Goal: Task Accomplishment & Management: Use online tool/utility

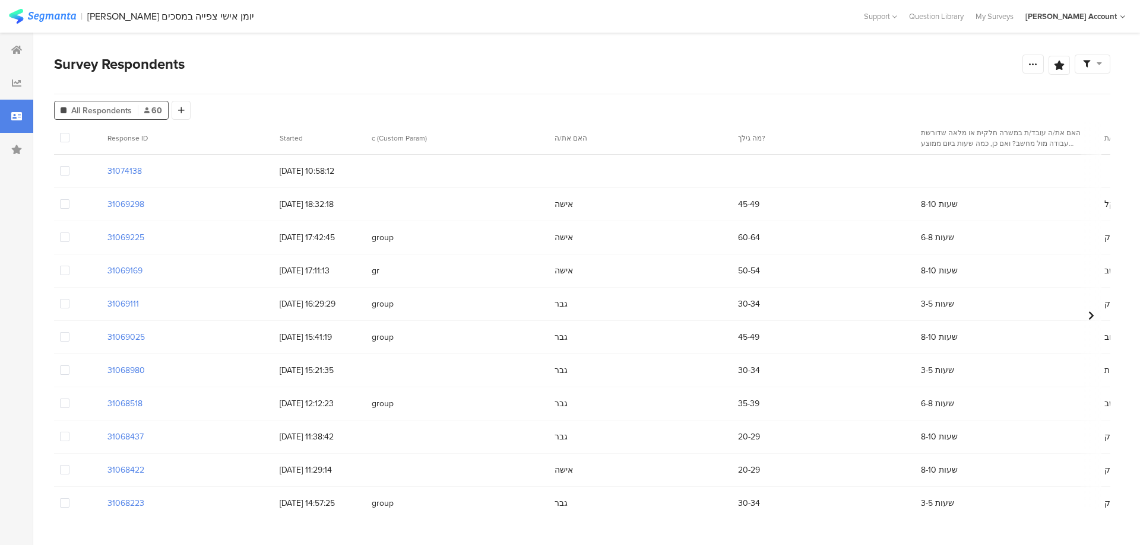
click at [64, 338] on span at bounding box center [64, 336] width 9 height 9
click at [69, 332] on input "checkbox" at bounding box center [69, 332] width 0 height 0
click at [70, 405] on div at bounding box center [77, 404] width 47 height 33
click at [66, 405] on span at bounding box center [64, 403] width 9 height 9
click at [69, 399] on input "checkbox" at bounding box center [69, 399] width 0 height 0
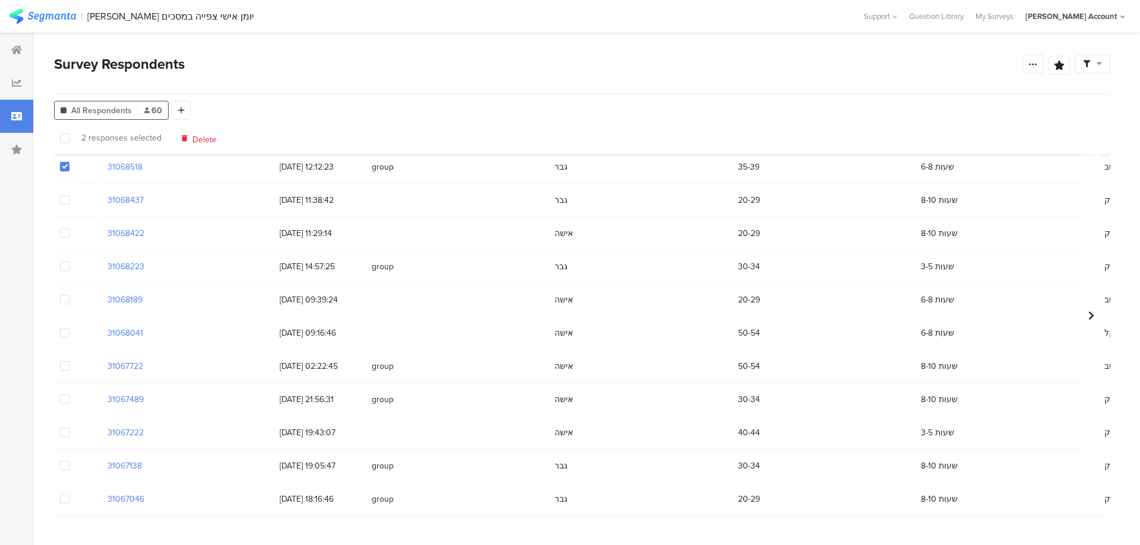
scroll to position [237, 0]
click at [66, 366] on span at bounding box center [64, 365] width 9 height 9
click at [69, 361] on input "checkbox" at bounding box center [69, 361] width 0 height 0
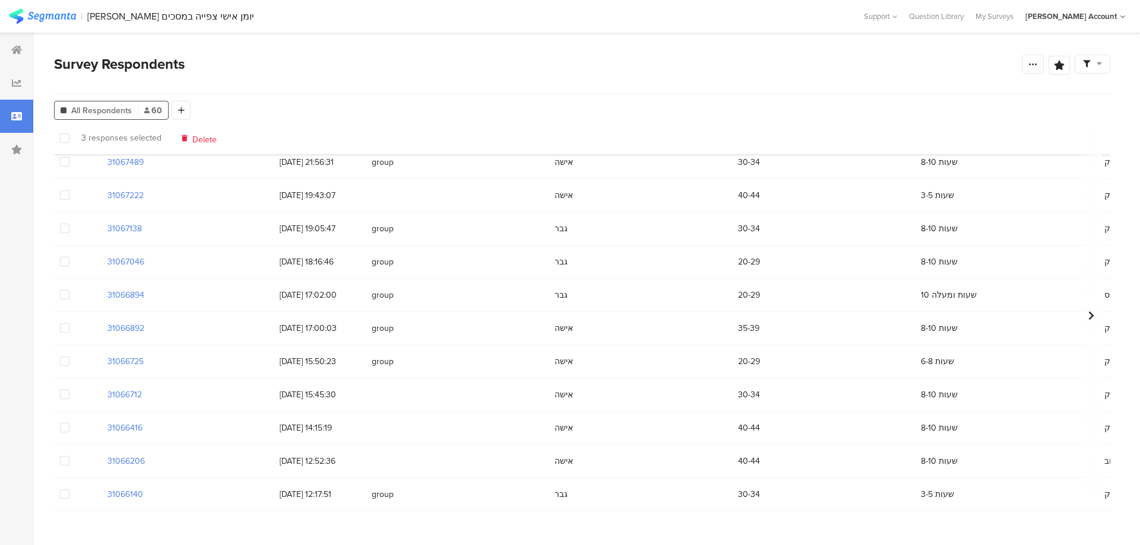
scroll to position [475, 0]
click at [66, 325] on span at bounding box center [64, 327] width 9 height 9
click at [69, 323] on input "checkbox" at bounding box center [69, 323] width 0 height 0
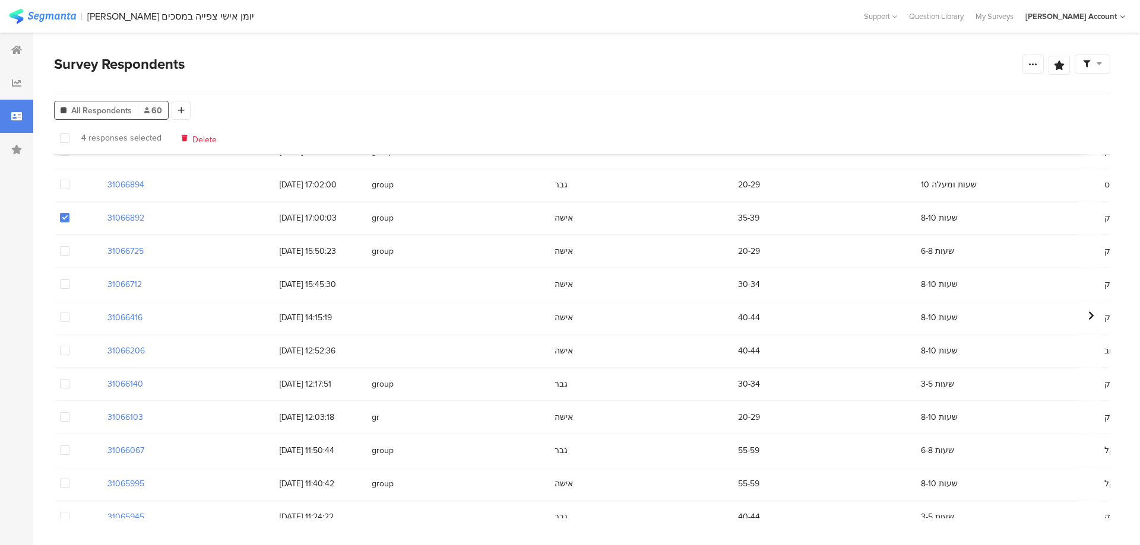
scroll to position [653, 0]
click at [63, 385] on span at bounding box center [64, 381] width 9 height 9
click at [69, 377] on input "checkbox" at bounding box center [69, 377] width 0 height 0
click at [67, 418] on span at bounding box center [64, 415] width 9 height 9
click at [69, 411] on input "checkbox" at bounding box center [69, 411] width 0 height 0
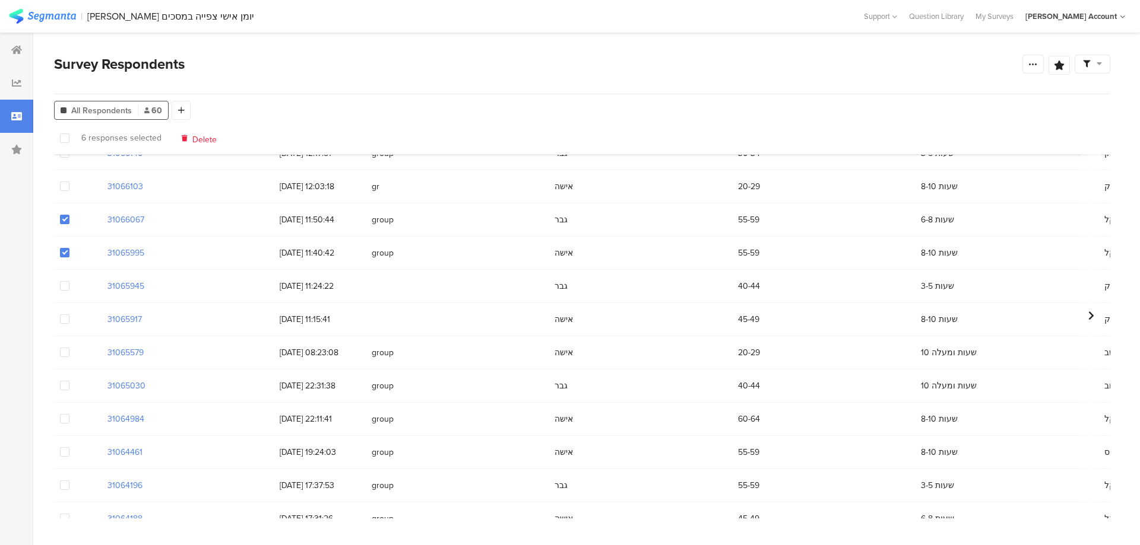
scroll to position [831, 0]
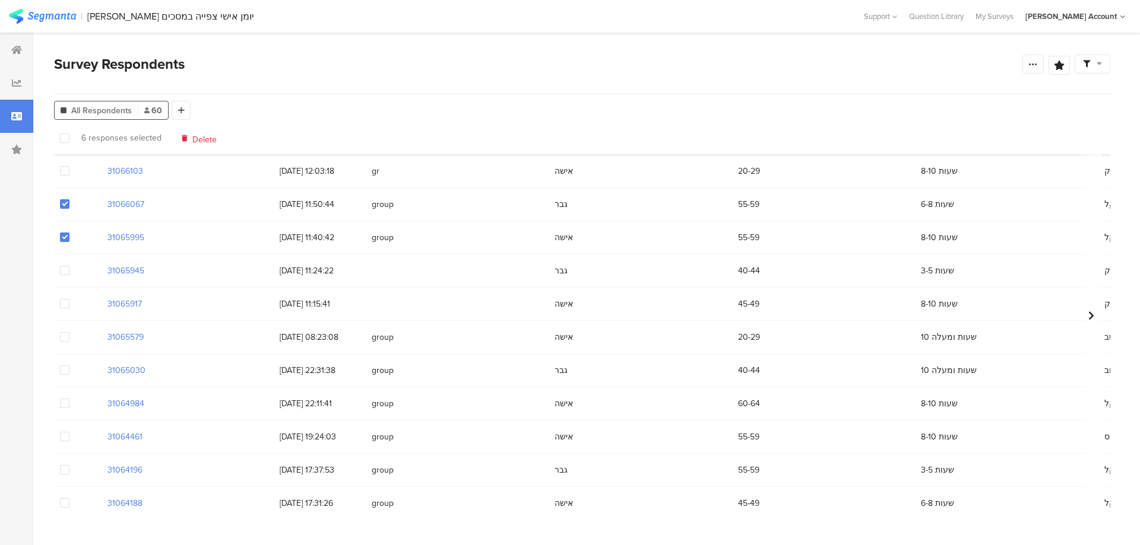
click at [65, 370] on span at bounding box center [64, 370] width 9 height 9
click at [69, 366] on input "checkbox" at bounding box center [69, 366] width 0 height 0
click at [65, 402] on span at bounding box center [64, 403] width 9 height 9
click at [69, 399] on input "checkbox" at bounding box center [69, 399] width 0 height 0
click at [63, 439] on span at bounding box center [64, 436] width 9 height 9
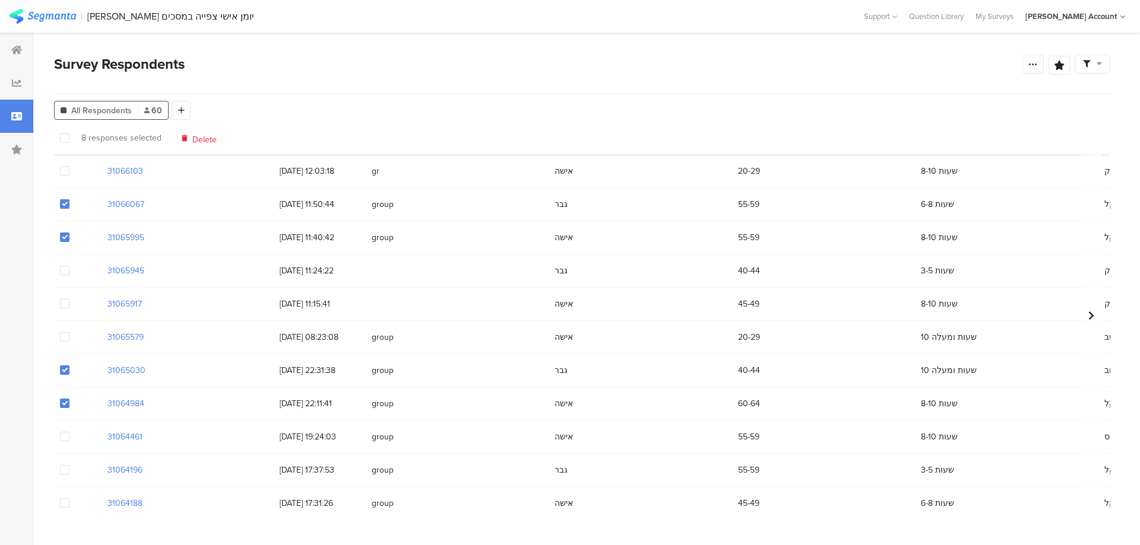
click at [69, 432] on input "checkbox" at bounding box center [69, 432] width 0 height 0
click at [63, 468] on span at bounding box center [64, 469] width 9 height 9
click at [69, 465] on input "checkbox" at bounding box center [69, 465] width 0 height 0
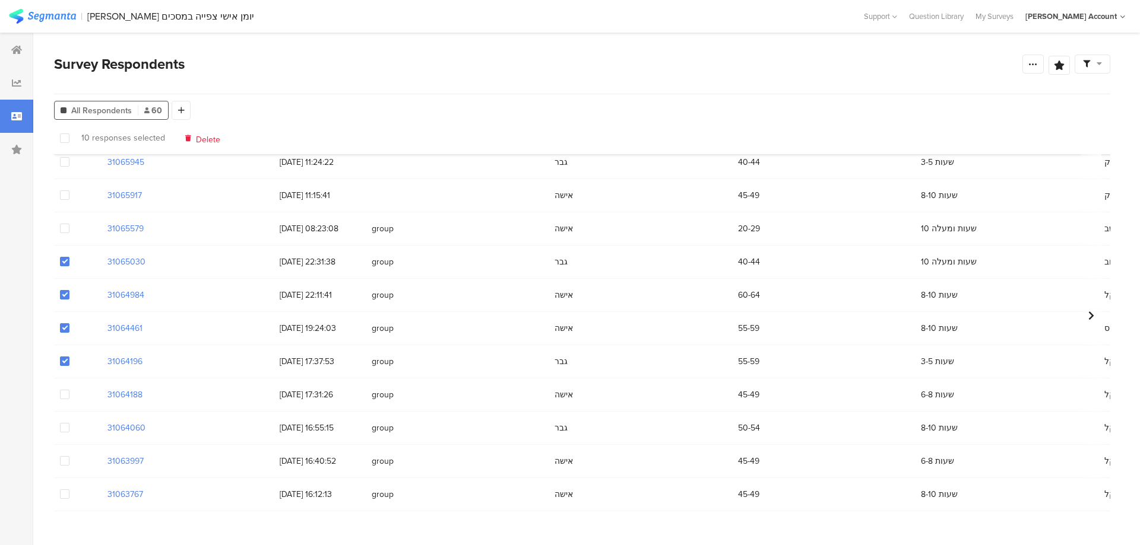
scroll to position [950, 0]
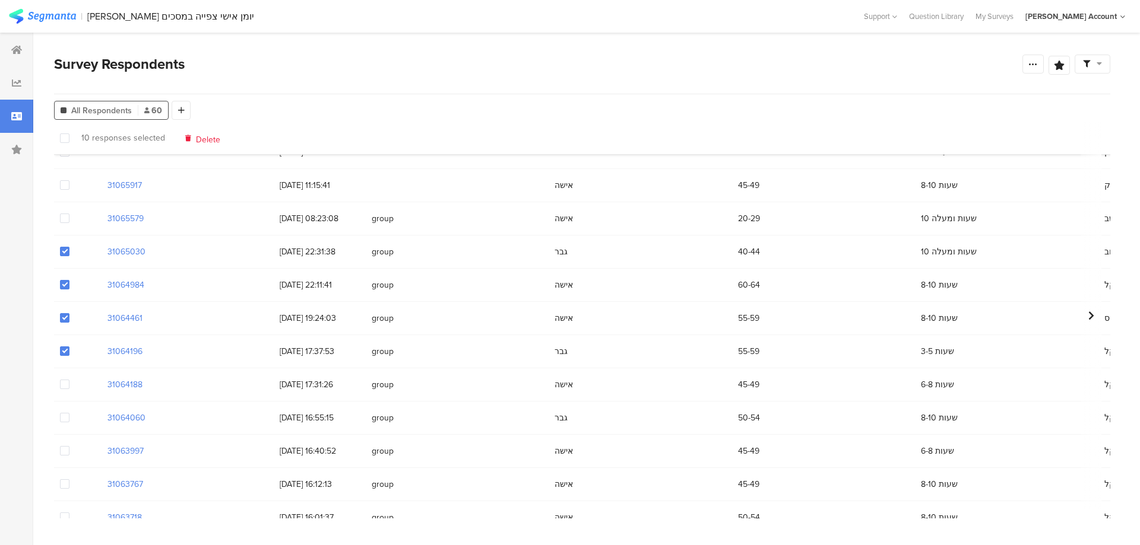
click at [61, 387] on span at bounding box center [64, 384] width 9 height 9
click at [69, 380] on input "checkbox" at bounding box center [69, 380] width 0 height 0
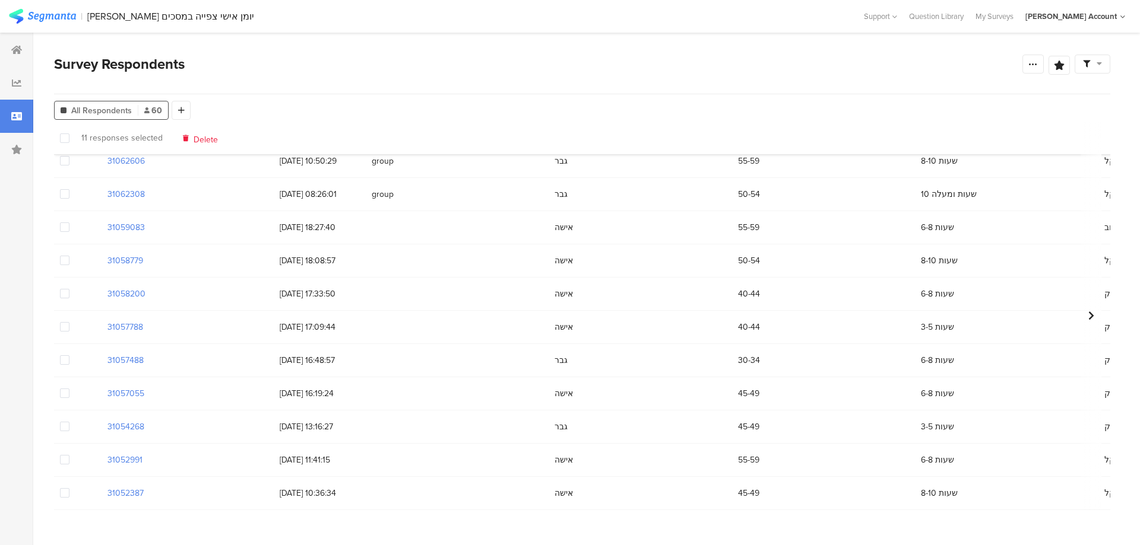
scroll to position [1543, 0]
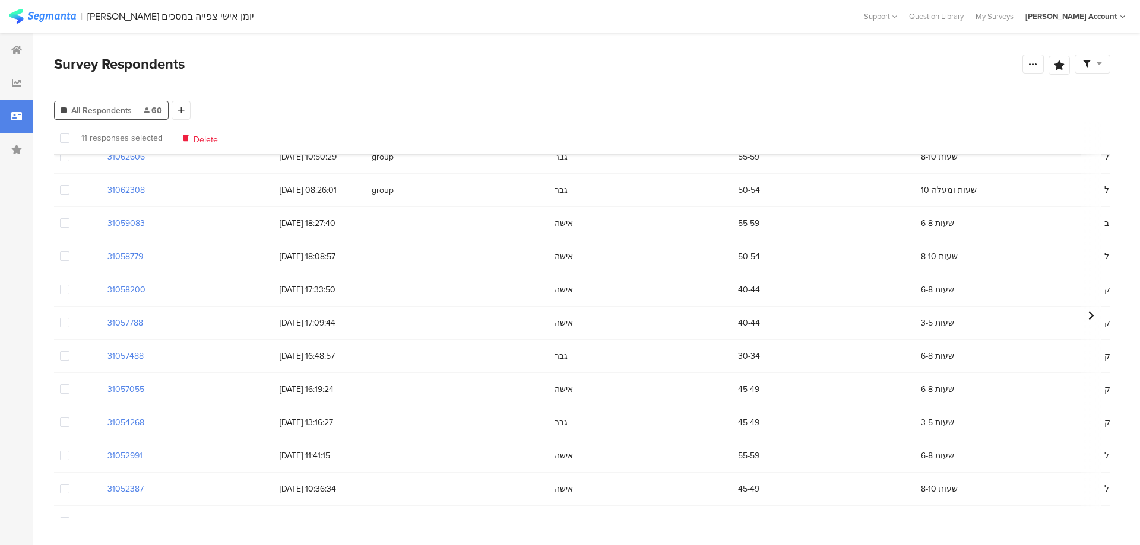
click at [64, 223] on span at bounding box center [64, 222] width 9 height 9
click at [69, 218] on input "checkbox" at bounding box center [69, 218] width 0 height 0
click at [61, 224] on span at bounding box center [64, 222] width 9 height 9
click at [69, 218] on input "checkbox" at bounding box center [69, 218] width 0 height 0
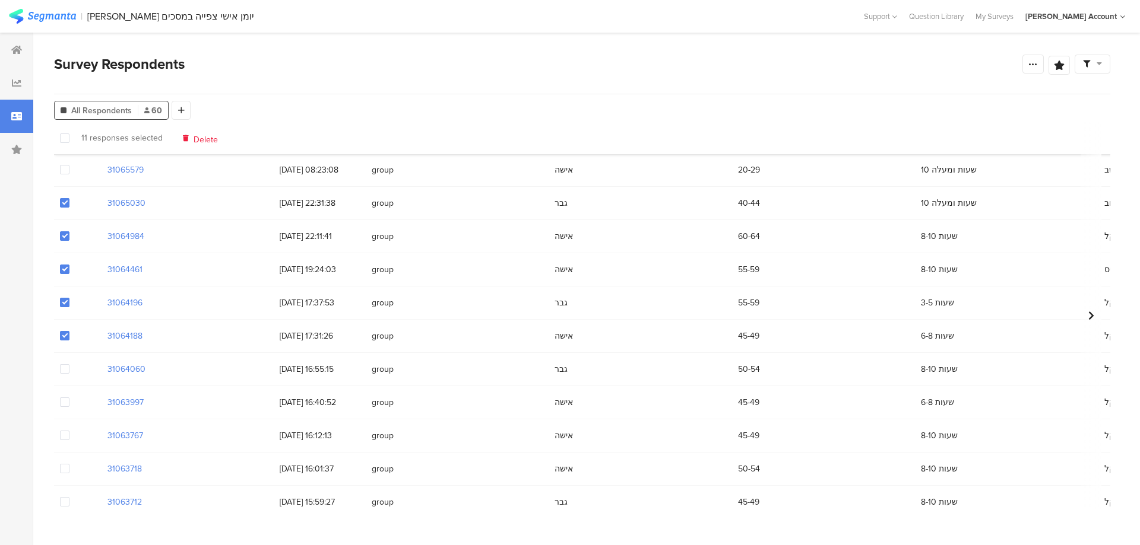
click at [67, 334] on span at bounding box center [64, 335] width 9 height 9
click at [69, 331] on input "checkbox" at bounding box center [69, 331] width 0 height 0
click at [65, 299] on span at bounding box center [64, 302] width 9 height 9
click at [69, 298] on input "checkbox" at bounding box center [69, 298] width 0 height 0
click at [66, 237] on span at bounding box center [64, 235] width 9 height 9
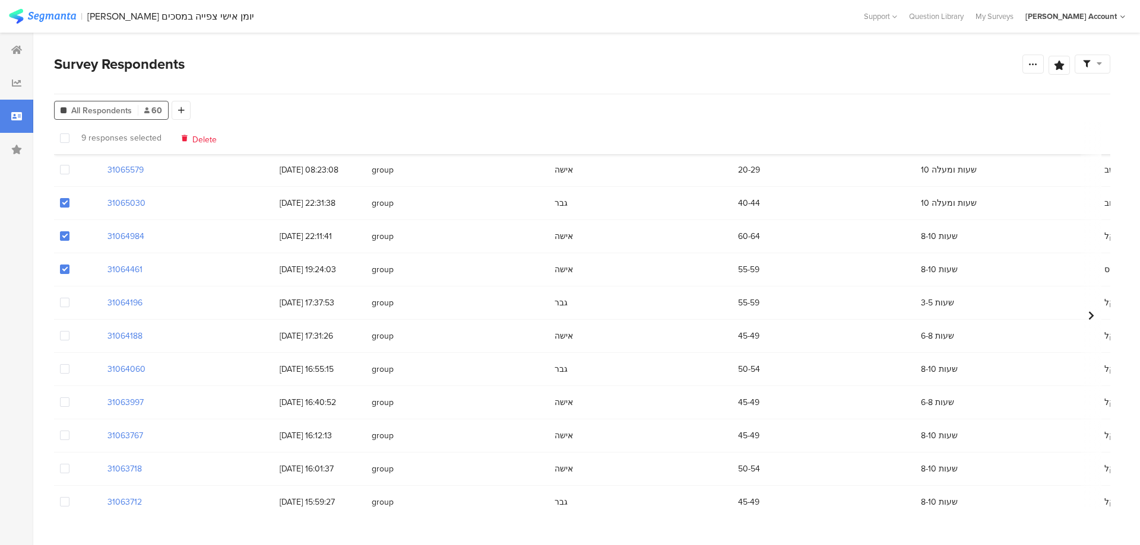
click at [69, 231] on input "checkbox" at bounding box center [69, 231] width 0 height 0
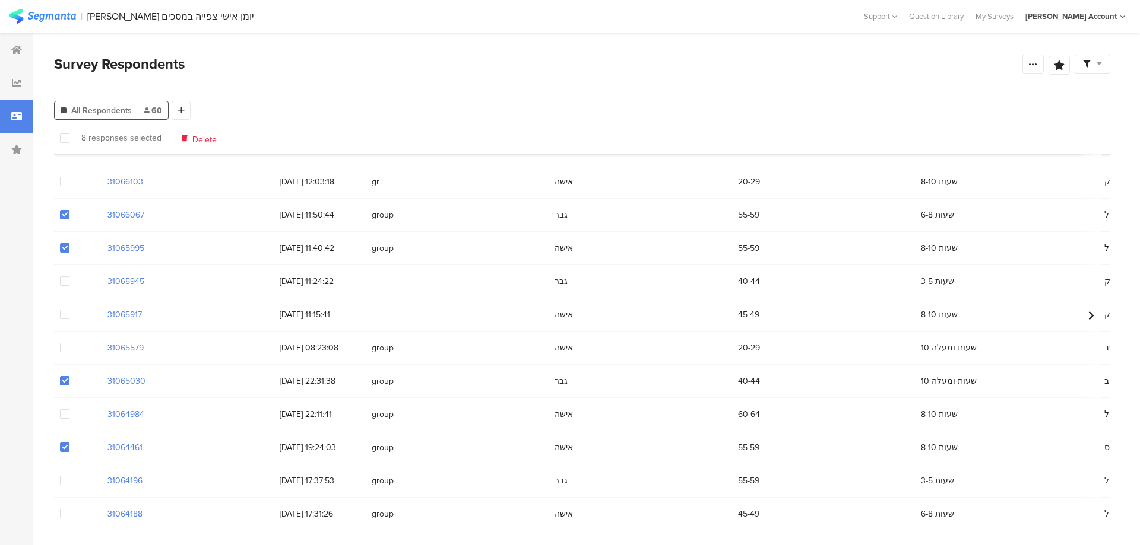
click at [61, 248] on span at bounding box center [64, 247] width 9 height 9
click at [69, 243] on input "checkbox" at bounding box center [69, 243] width 0 height 0
click at [65, 216] on span at bounding box center [64, 214] width 9 height 9
click at [69, 210] on input "checkbox" at bounding box center [69, 210] width 0 height 0
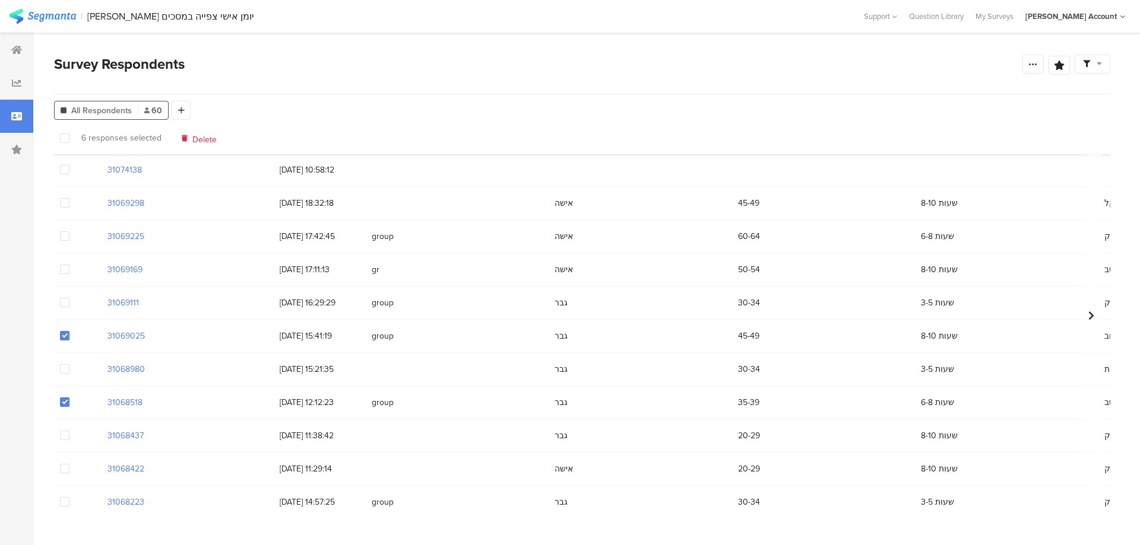
scroll to position [0, 0]
click at [66, 272] on span at bounding box center [64, 270] width 9 height 9
click at [69, 266] on input "checkbox" at bounding box center [69, 266] width 0 height 0
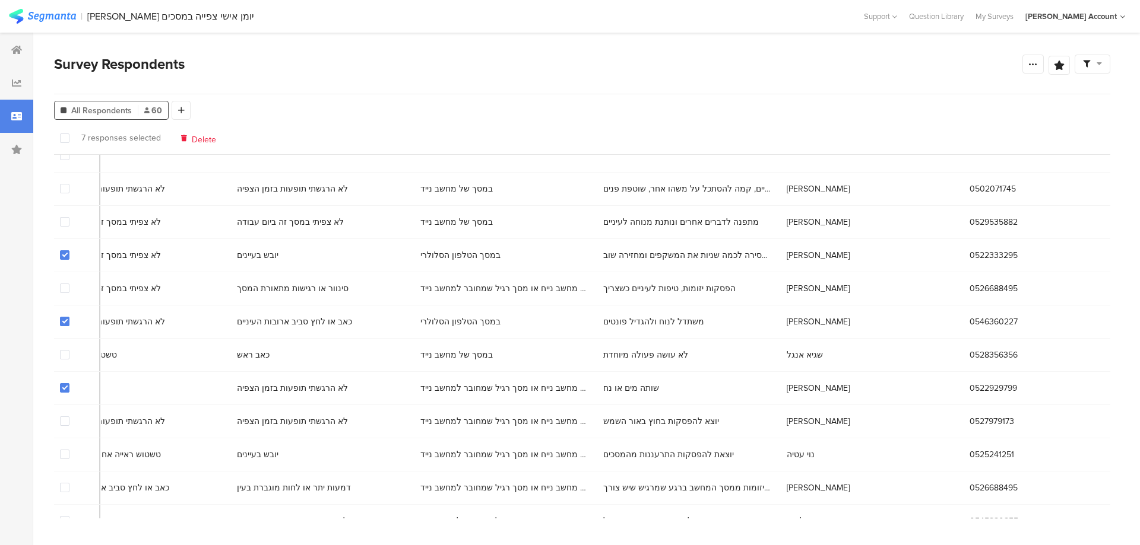
scroll to position [0, 6359]
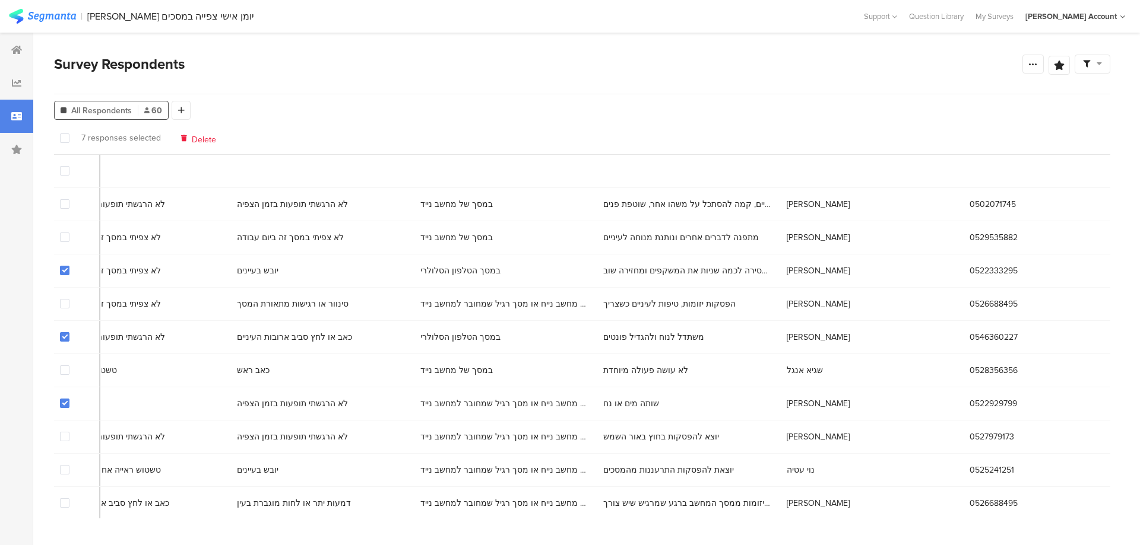
click at [88, 108] on span "All Respondents" at bounding box center [101, 110] width 61 height 12
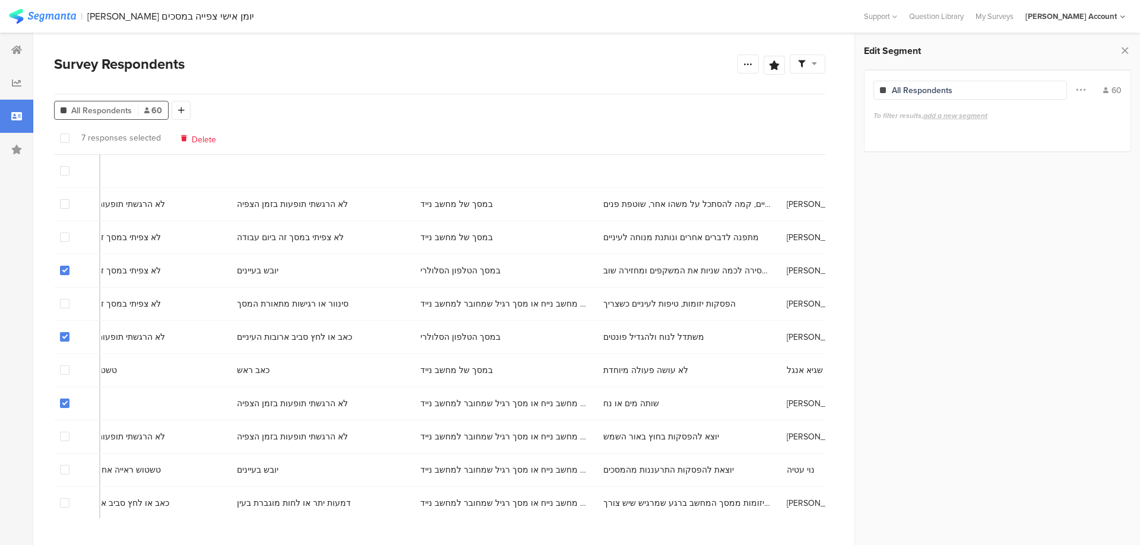
click at [1120, 85] on div "60" at bounding box center [1112, 90] width 18 height 12
click at [1115, 85] on div "60" at bounding box center [1112, 90] width 18 height 12
click at [970, 94] on div "All Respondents" at bounding box center [969, 90] width 193 height 19
click at [923, 86] on div "All Respondents" at bounding box center [921, 90] width 61 height 12
click at [1124, 50] on icon at bounding box center [1124, 50] width 12 height 17
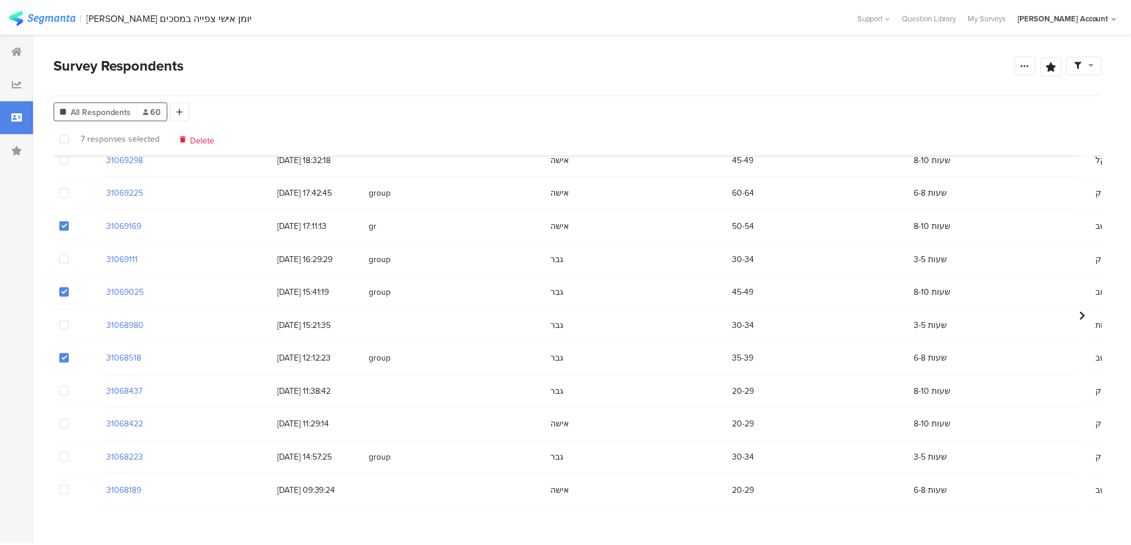
scroll to position [0, 0]
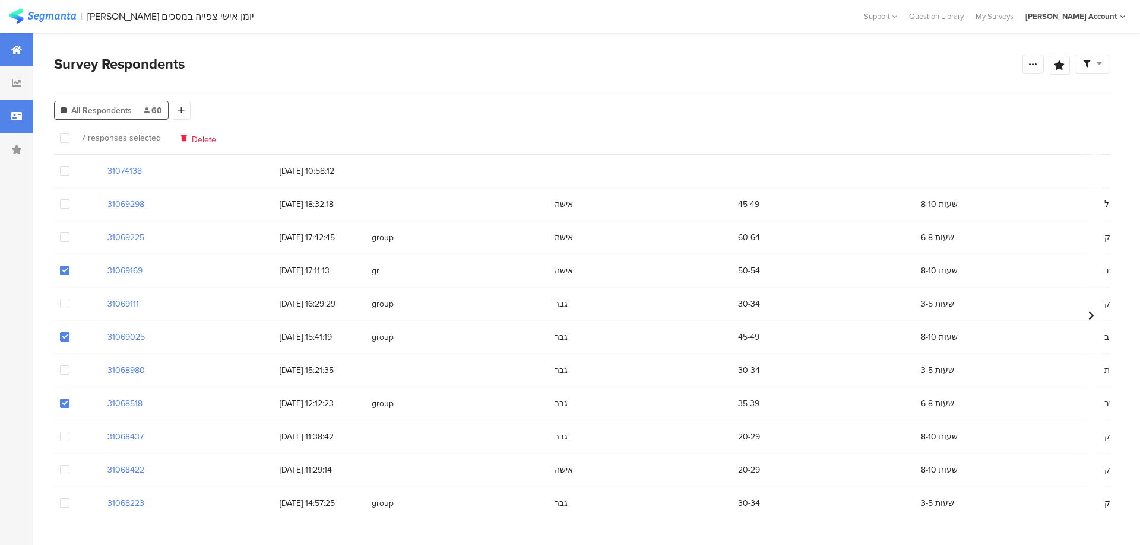
click at [18, 54] on icon at bounding box center [16, 49] width 11 height 9
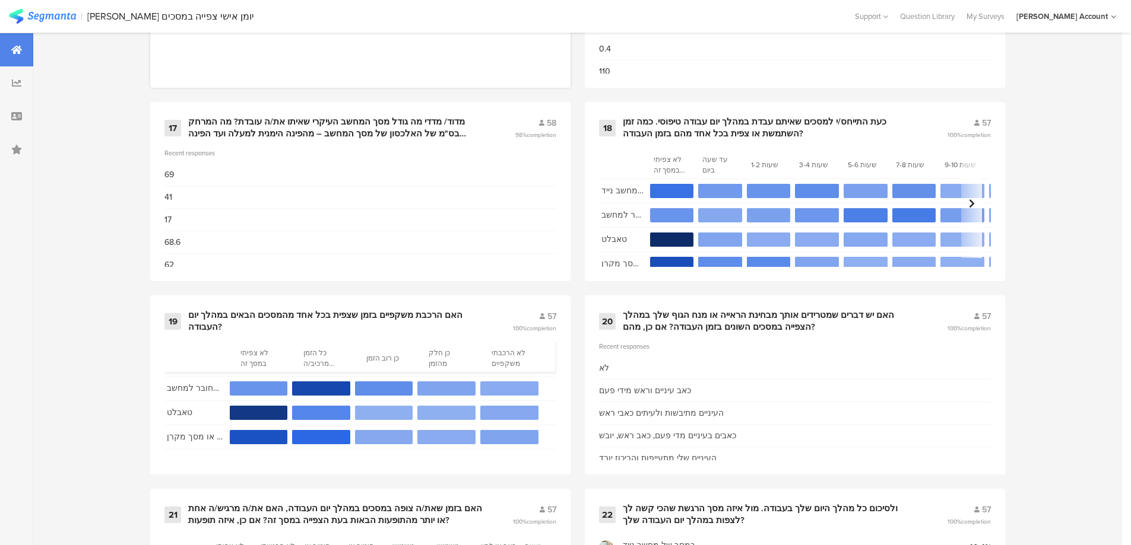
scroll to position [2016, 0]
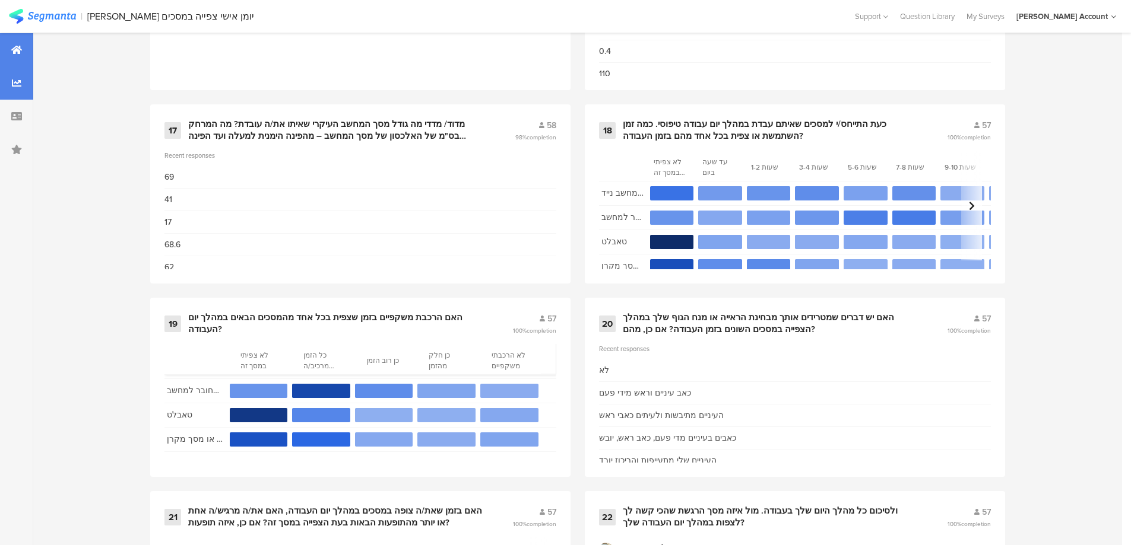
click at [16, 86] on icon at bounding box center [16, 82] width 9 height 9
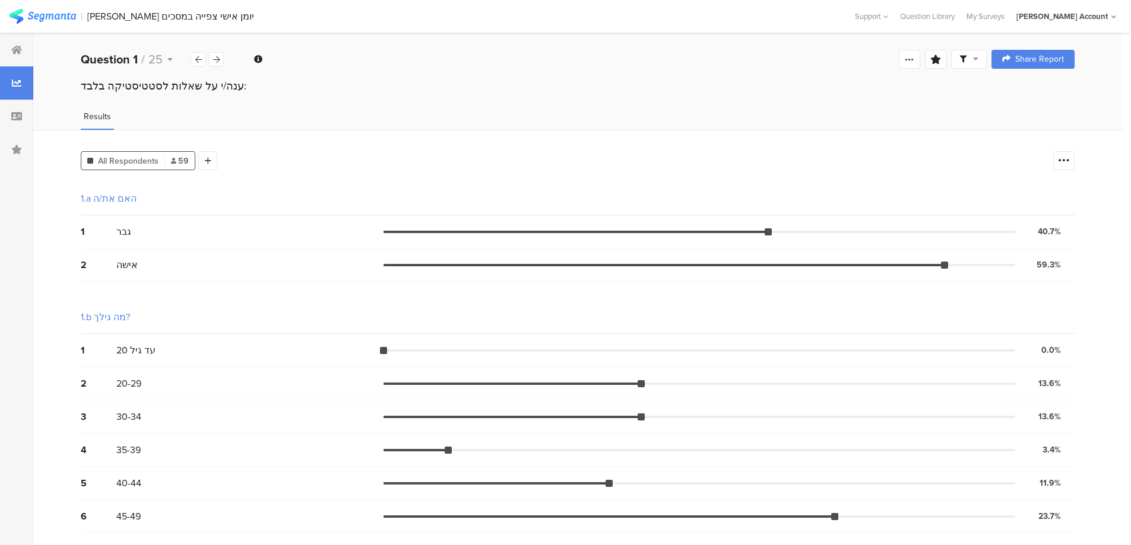
click at [137, 157] on span "All Respondents" at bounding box center [128, 161] width 61 height 12
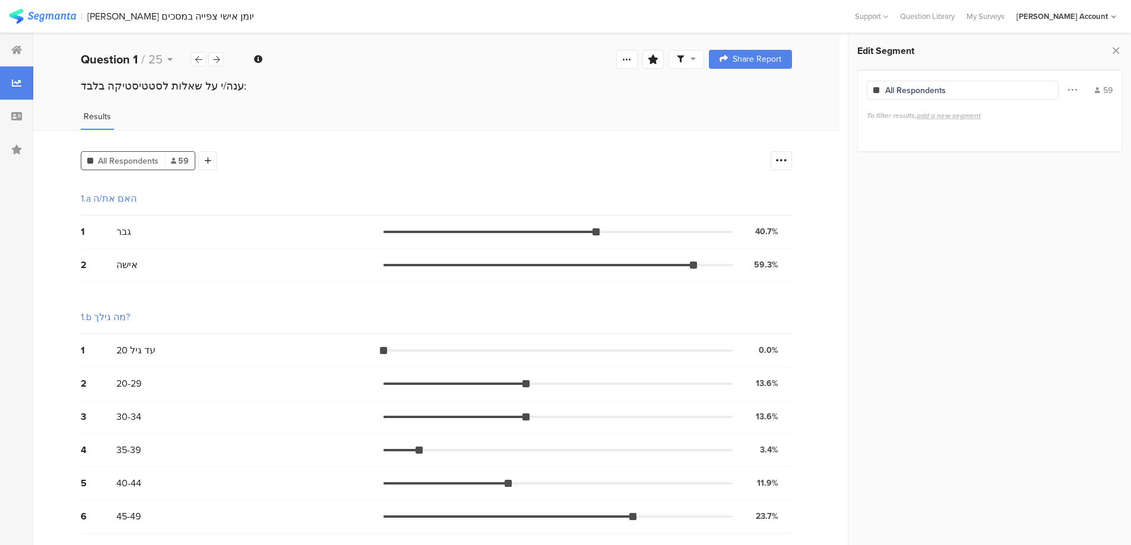
click at [174, 161] on icon at bounding box center [173, 161] width 5 height 6
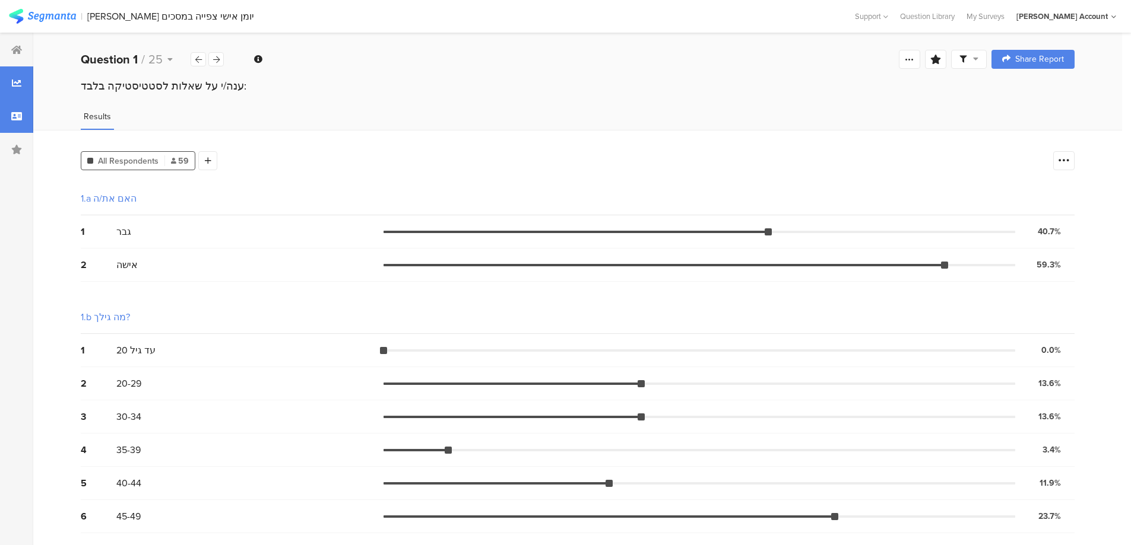
click at [23, 113] on div at bounding box center [16, 116] width 33 height 33
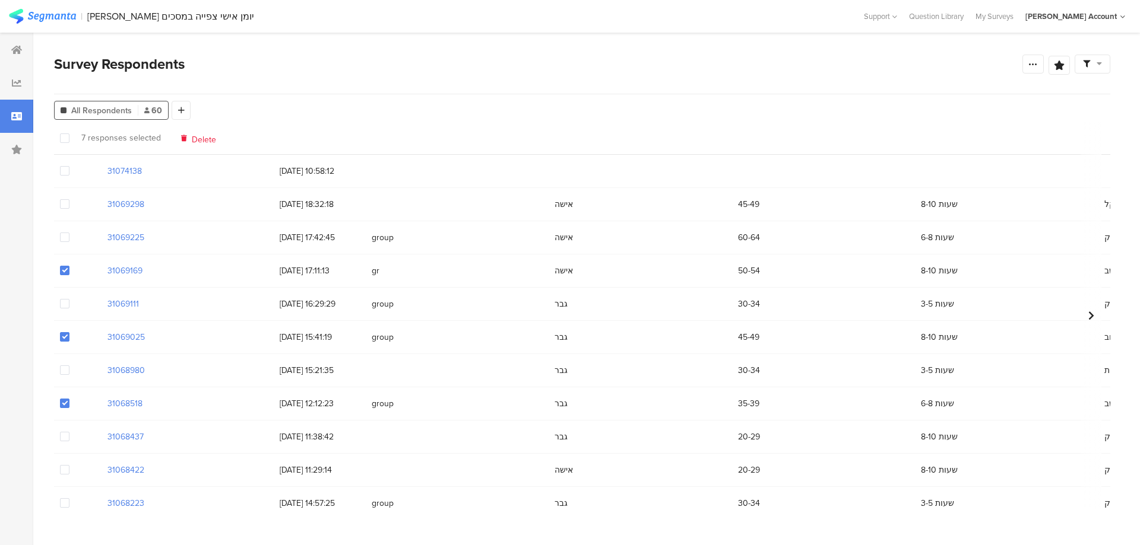
click at [111, 113] on span "All Respondents" at bounding box center [101, 110] width 61 height 12
click at [20, 54] on icon at bounding box center [16, 49] width 11 height 9
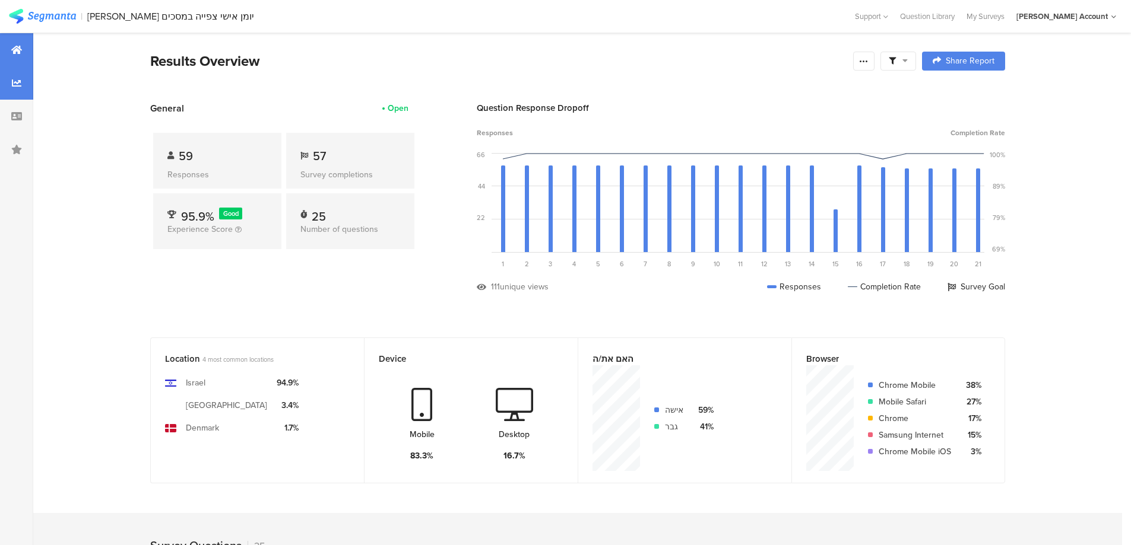
click at [13, 84] on icon at bounding box center [16, 82] width 9 height 9
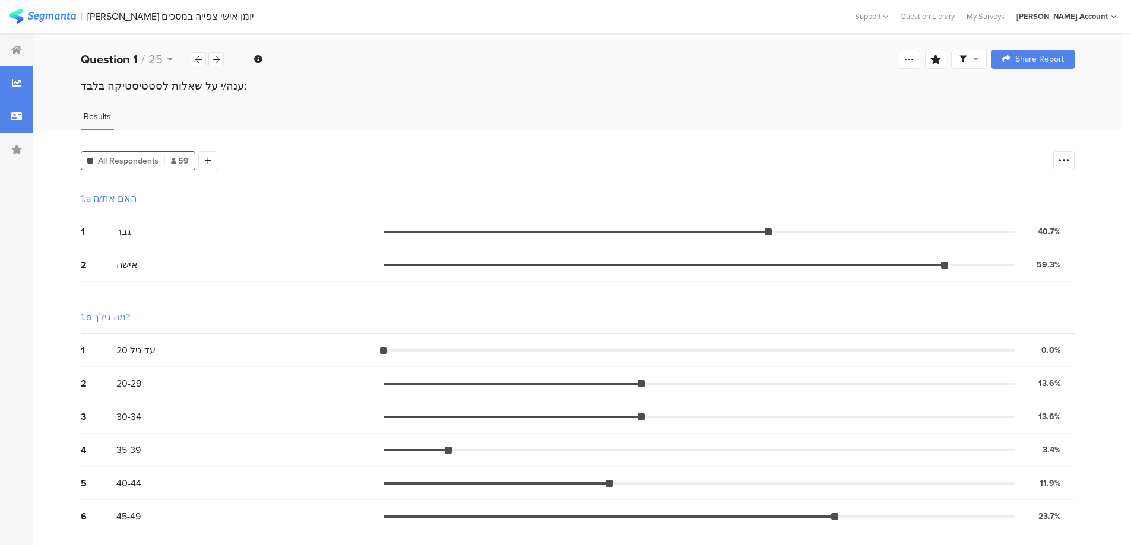
click at [20, 105] on div at bounding box center [16, 116] width 33 height 33
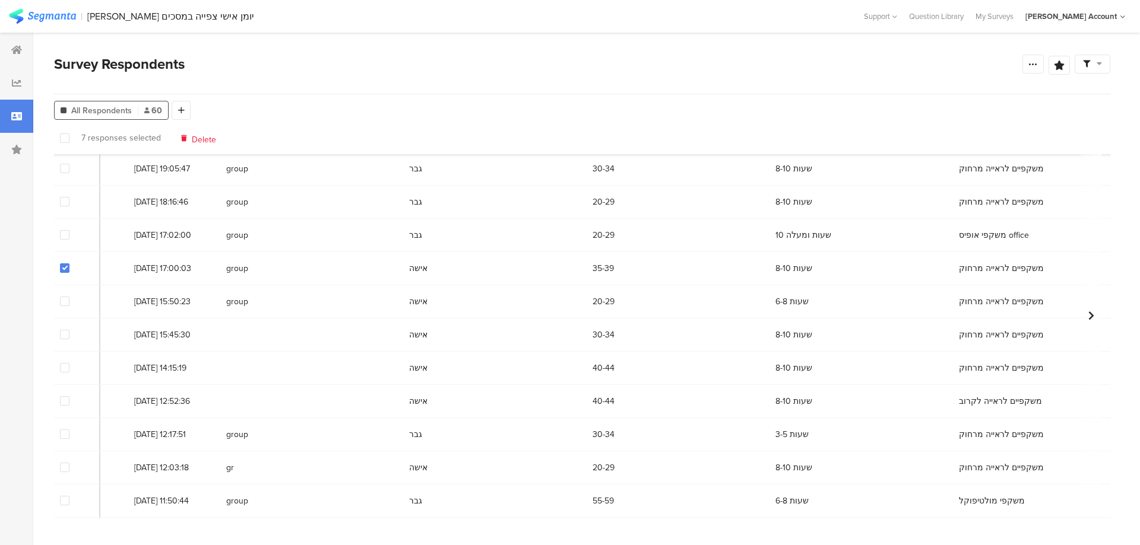
scroll to position [534, 0]
